Goal: Information Seeking & Learning: Learn about a topic

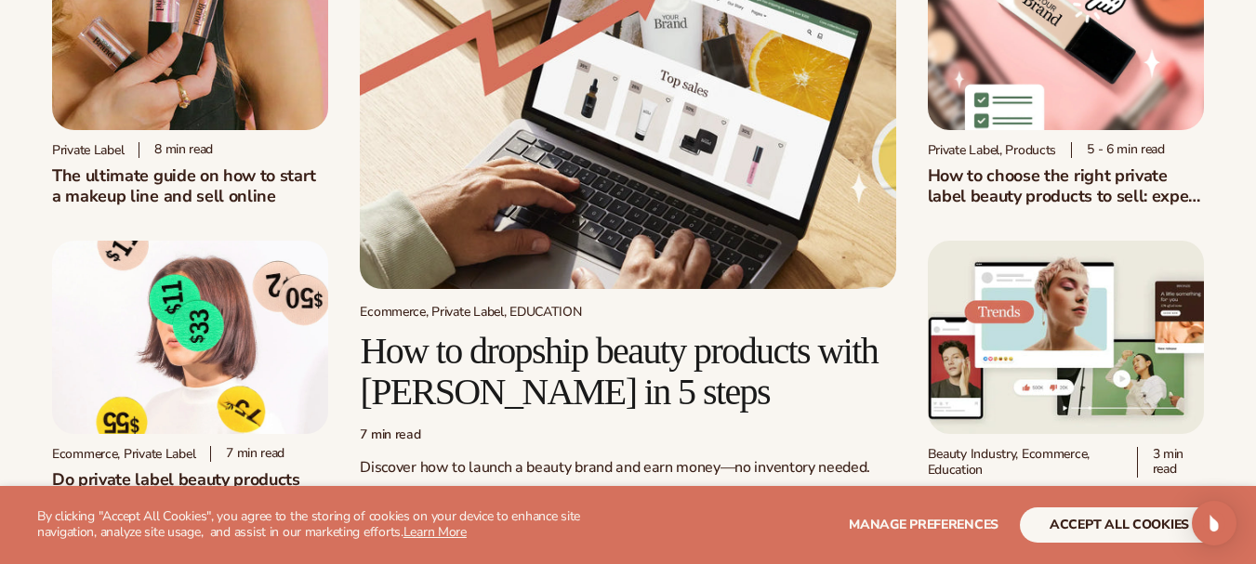
scroll to position [279, 0]
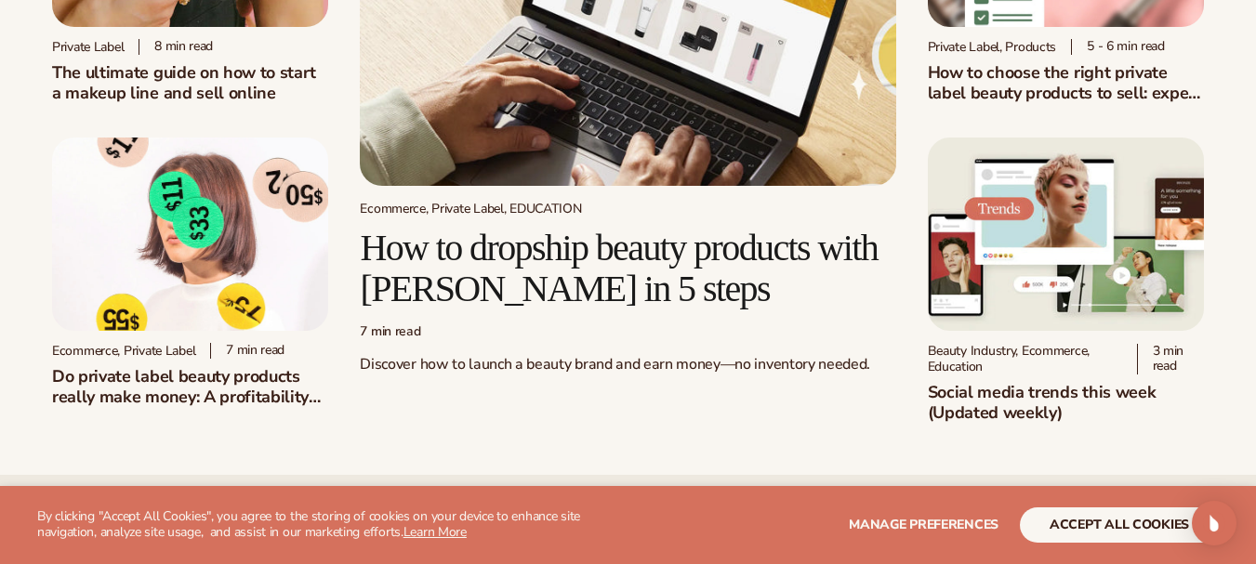
click at [1255, 59] on html "WE USE COOKIES By clicking "Accept All Cookies", you agree to the storing of co…" at bounding box center [628, 3] width 1256 height 564
click at [1034, 228] on img at bounding box center [1066, 234] width 276 height 193
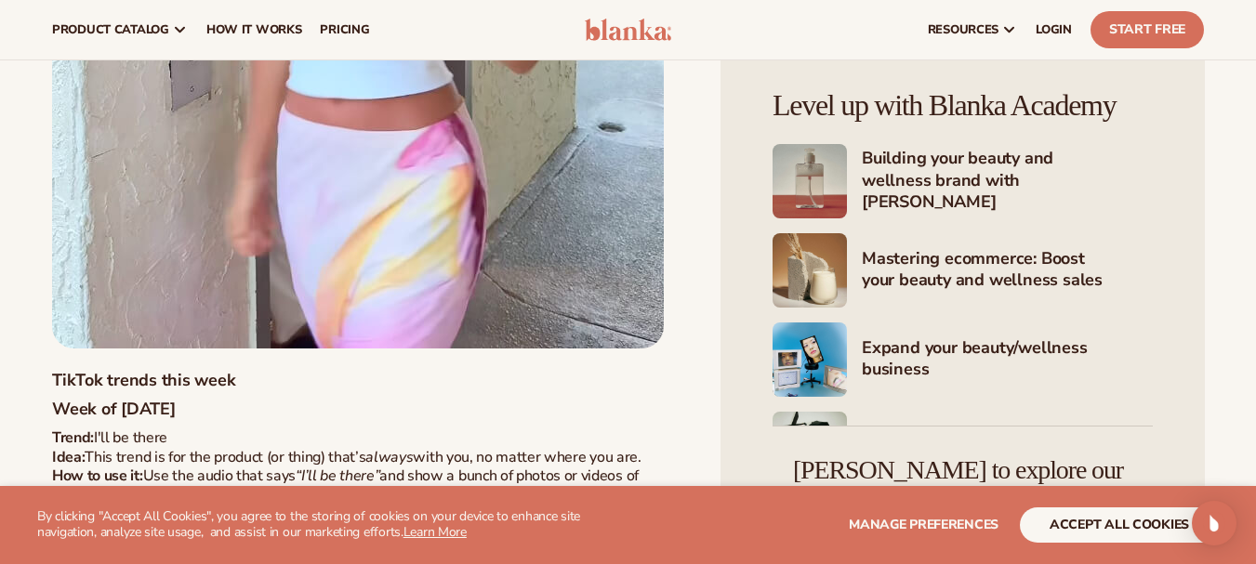
scroll to position [2888, 0]
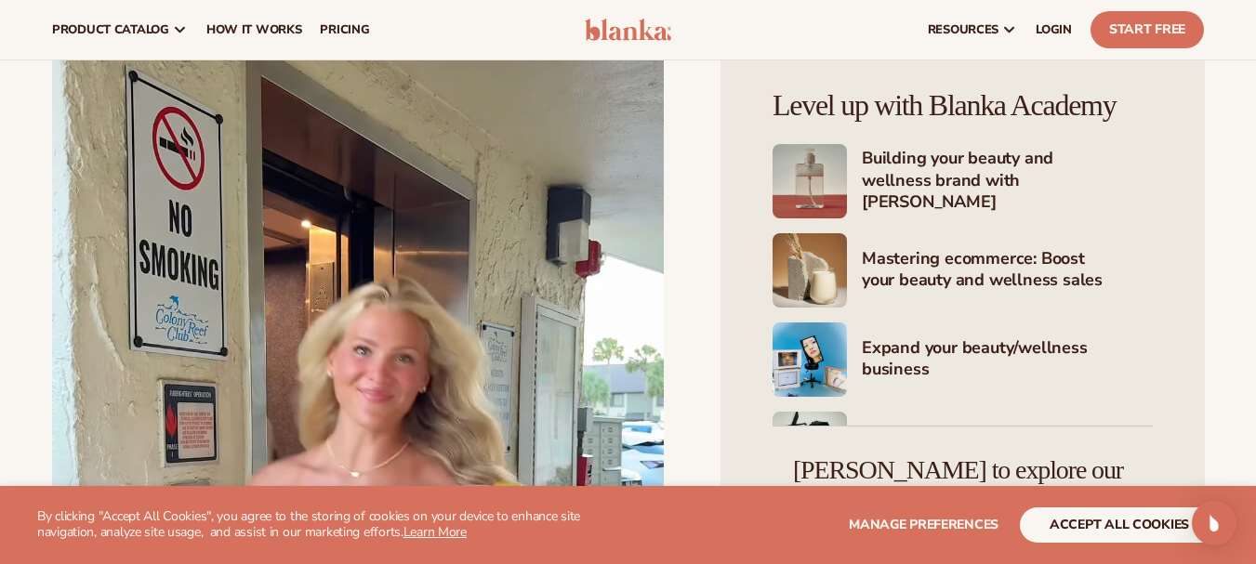
click at [911, 257] on h4 "Mastering ecommerce: Boost your beauty and wellness sales" at bounding box center [1007, 271] width 291 height 46
